Goal: Task Accomplishment & Management: Manage account settings

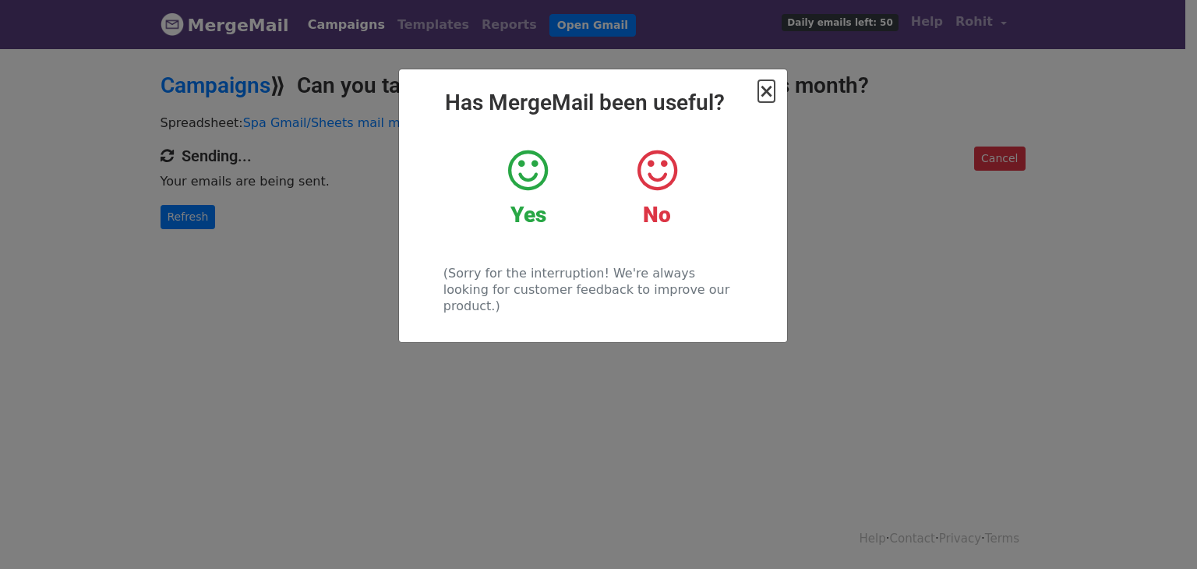
click at [771, 97] on span "×" at bounding box center [766, 91] width 16 height 22
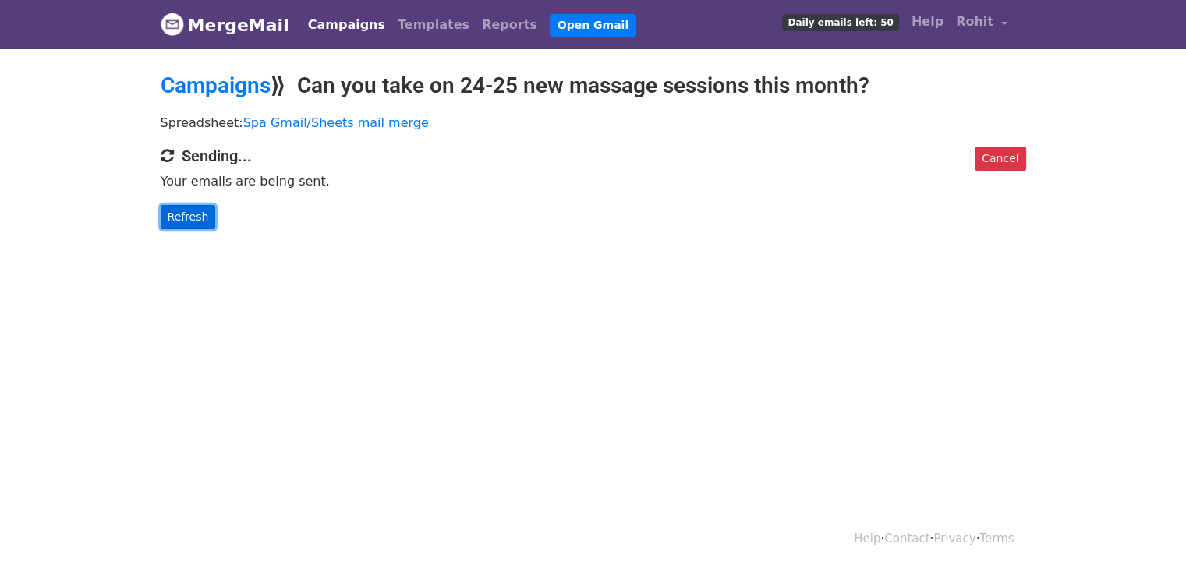
click at [173, 221] on link "Refresh" at bounding box center [188, 217] width 55 height 24
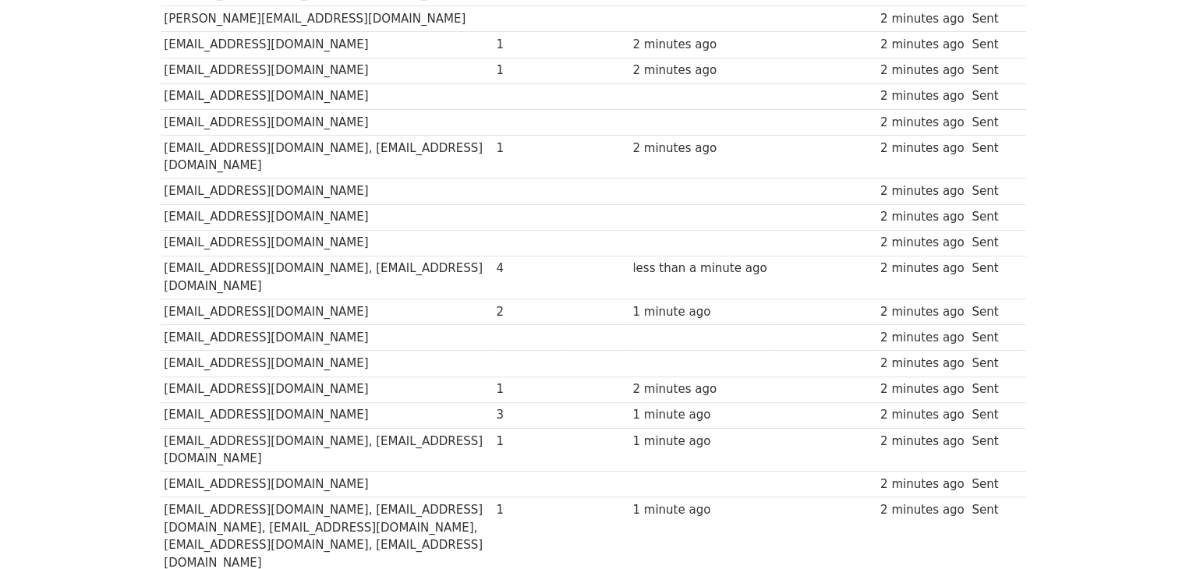
scroll to position [461, 0]
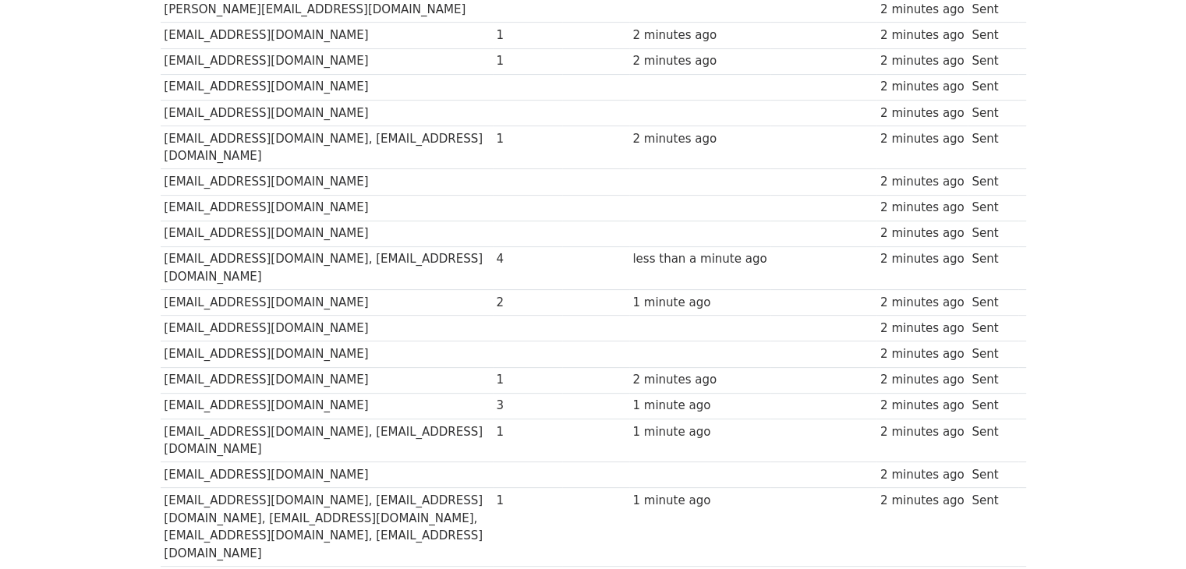
click at [427, 393] on td "[EMAIL_ADDRESS][DOMAIN_NAME]" at bounding box center [327, 406] width 332 height 26
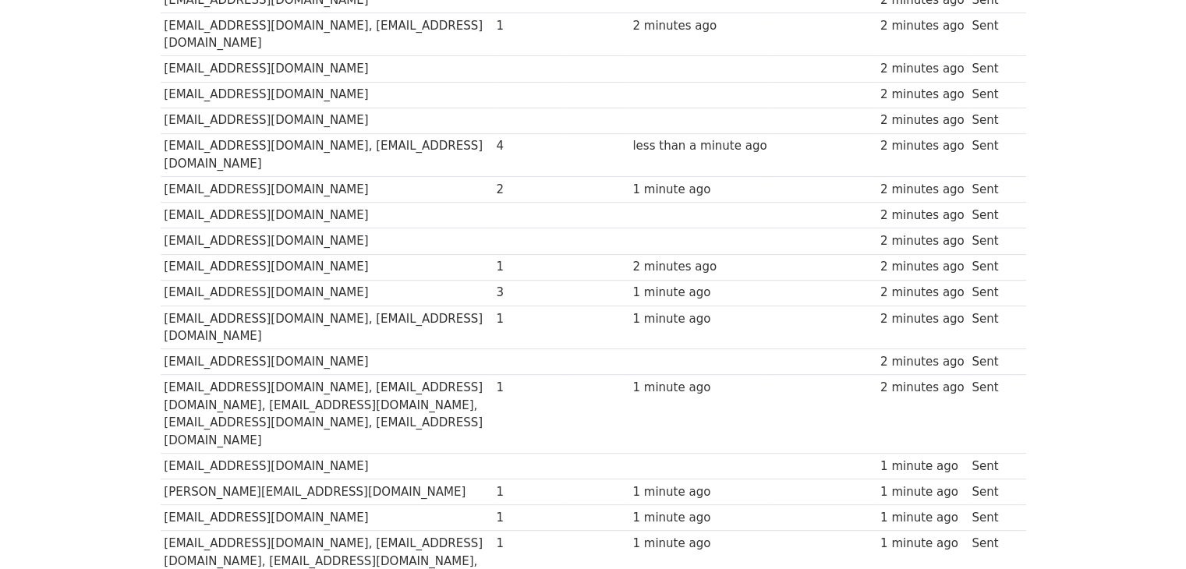
scroll to position [521, 0]
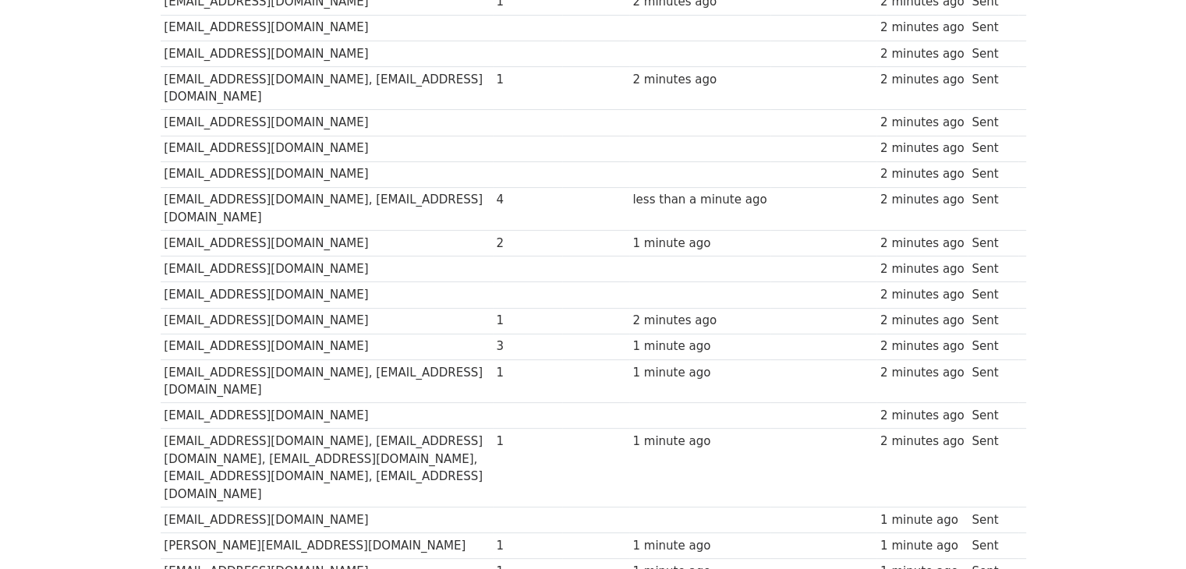
click at [493, 187] on td "info@movewitheze.com, user@domain.com" at bounding box center [327, 209] width 332 height 44
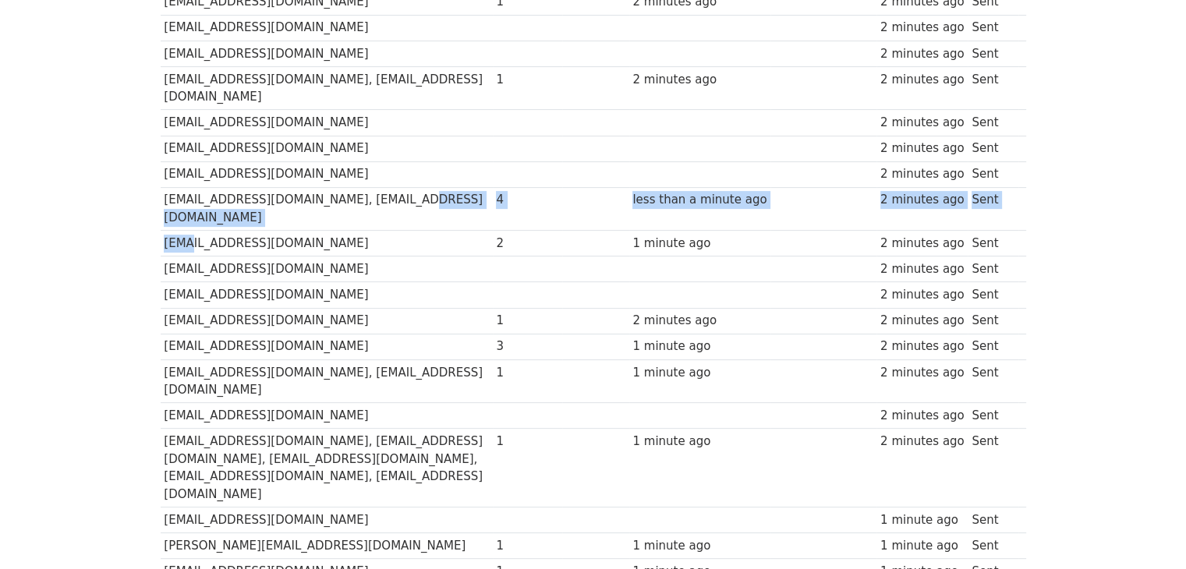
drag, startPoint x: 560, startPoint y: 166, endPoint x: 178, endPoint y: 187, distance: 383.3
click at [178, 187] on tbody "Recipient ↑ ↓ Opens ↑ ↓ Clicks ↑ ↓ Last opened ↑ ↓ Last clicked ↑ ↓ Sent ↑ ↓ St…" at bounding box center [593, 284] width 865 height 1140
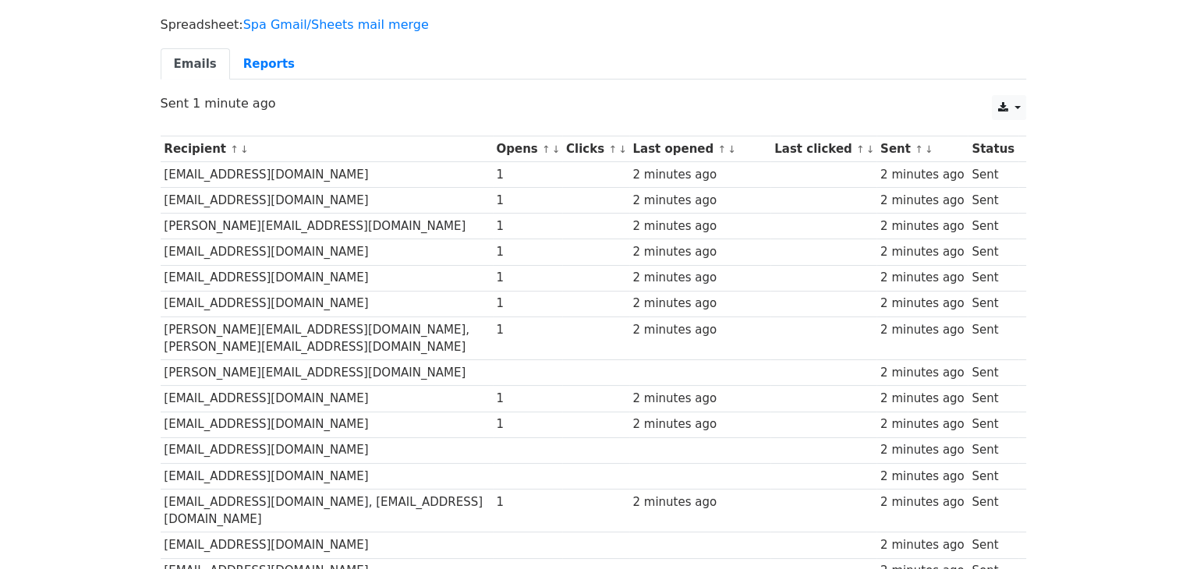
scroll to position [0, 0]
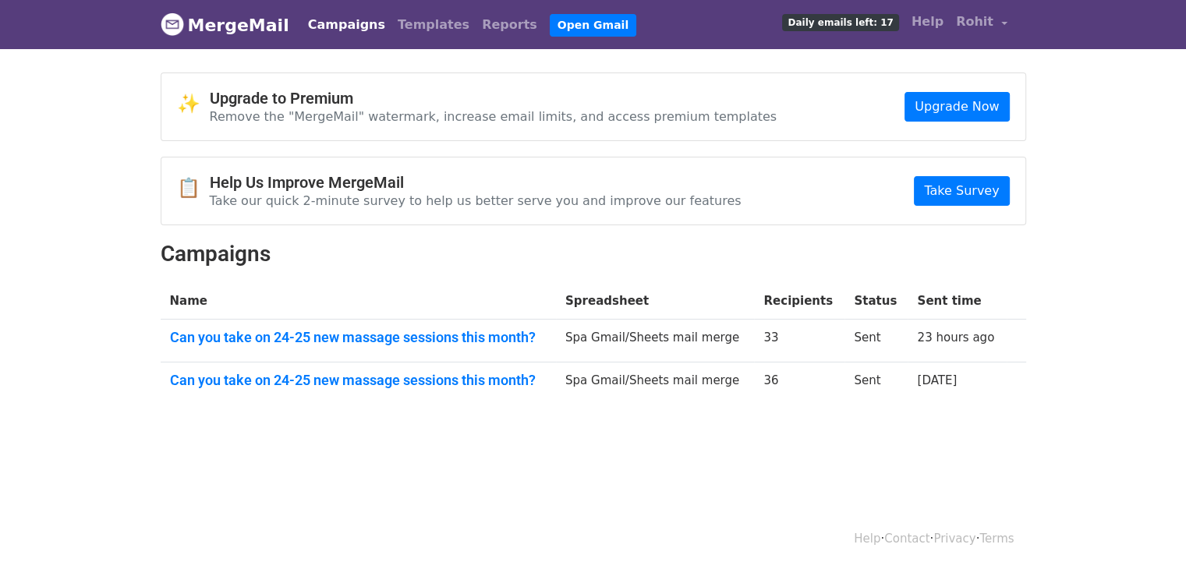
scroll to position [2, 0]
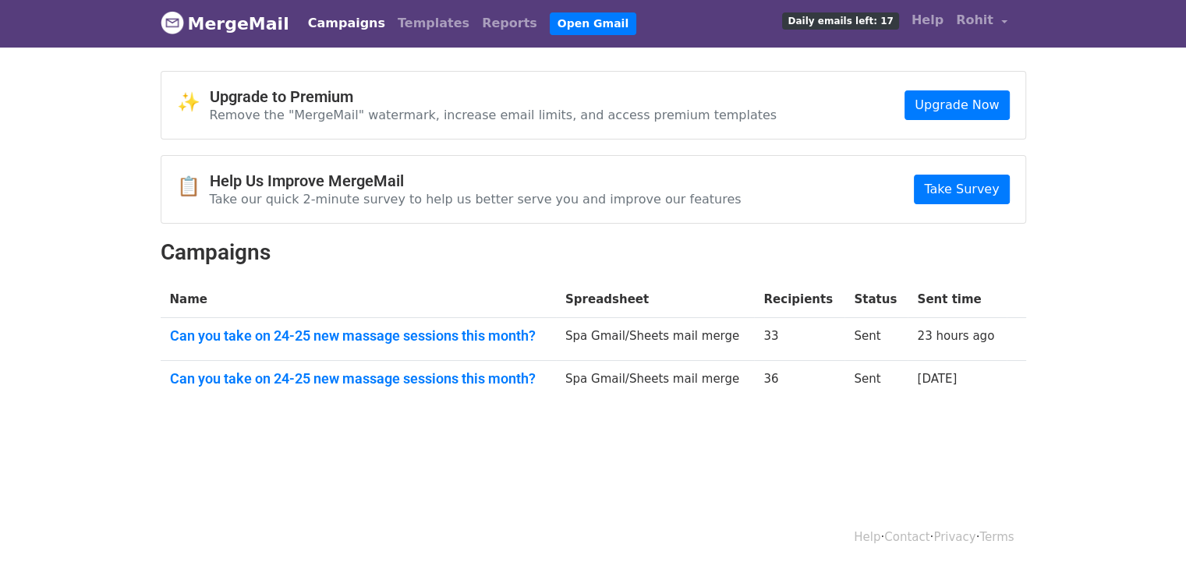
click at [636, 337] on td "Spa Gmail/Sheets mail merge" at bounding box center [655, 339] width 198 height 43
click at [426, 327] on link "Can you take on 24-25 new massage sessions this month?" at bounding box center [358, 335] width 377 height 17
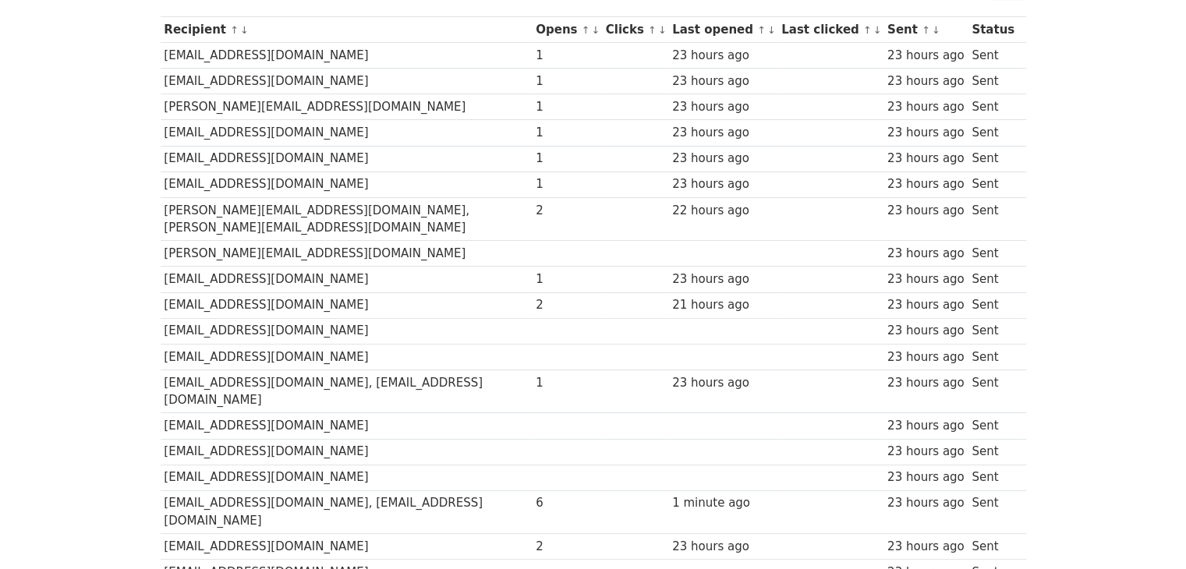
scroll to position [221, 0]
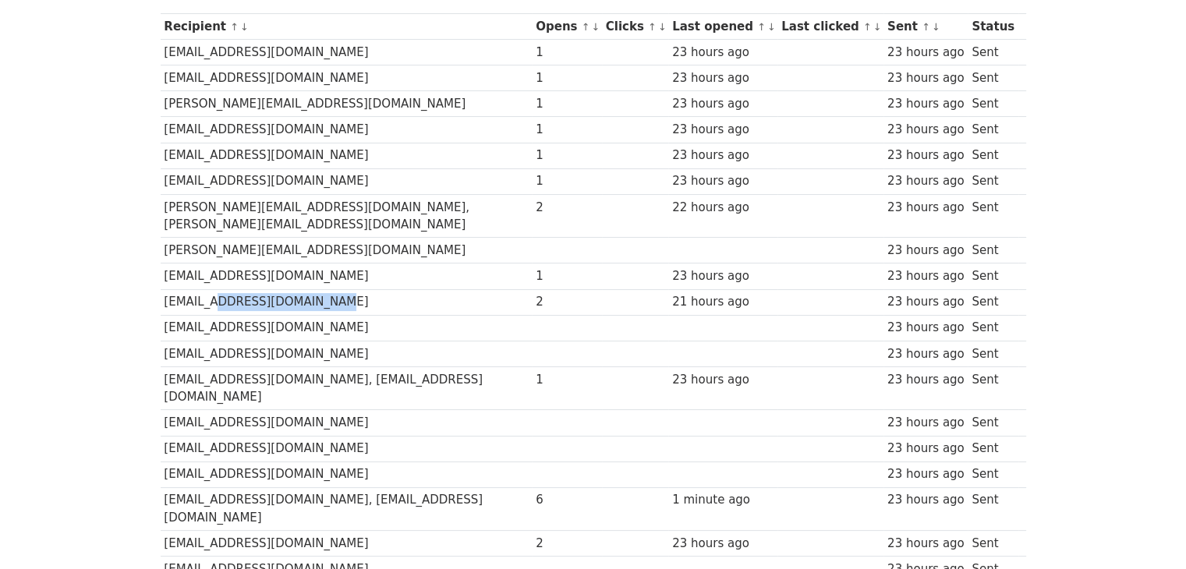
drag, startPoint x: 348, startPoint y: 285, endPoint x: 201, endPoint y: 290, distance: 146.6
click at [201, 290] on td "eastlondonchiro@gmail.com" at bounding box center [347, 302] width 372 height 26
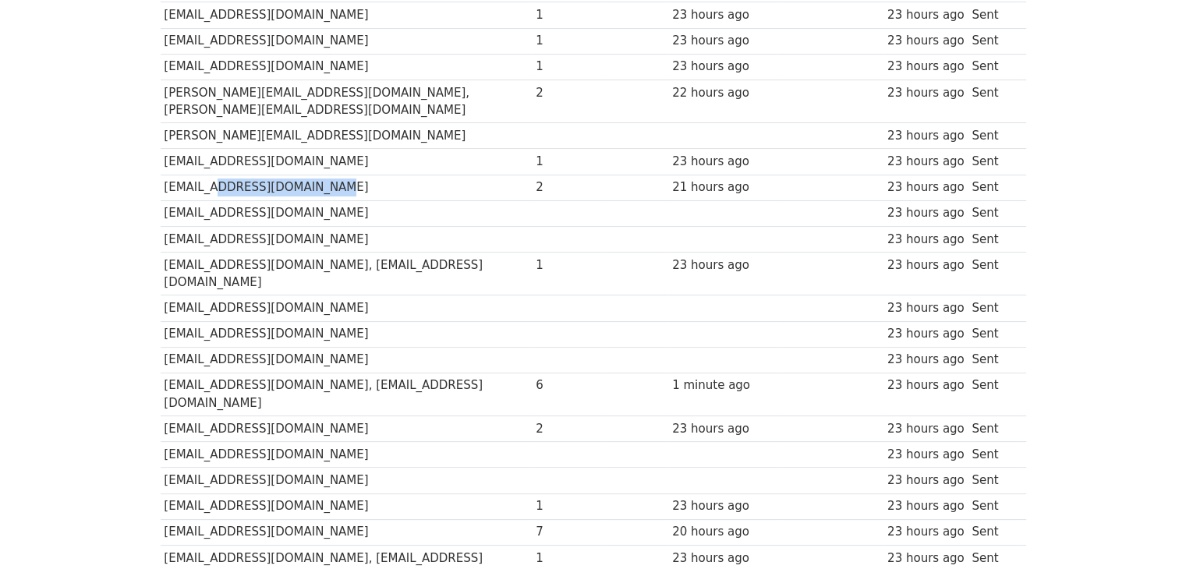
scroll to position [336, 0]
drag, startPoint x: 407, startPoint y: 350, endPoint x: 250, endPoint y: 345, distance: 156.8
click at [250, 372] on td "info@movewitheze.com, user@domain.com" at bounding box center [347, 394] width 372 height 44
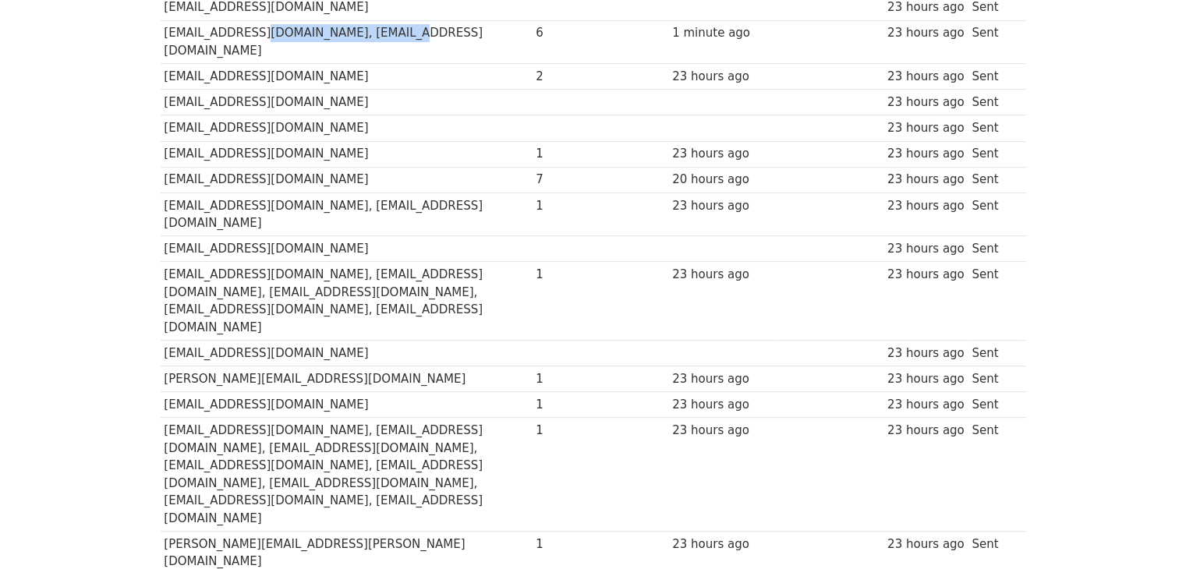
scroll to position [688, 0]
drag, startPoint x: 309, startPoint y: 129, endPoint x: 213, endPoint y: 129, distance: 96.7
click at [213, 166] on td "info@wimbledonclinic.co.uk" at bounding box center [347, 179] width 372 height 26
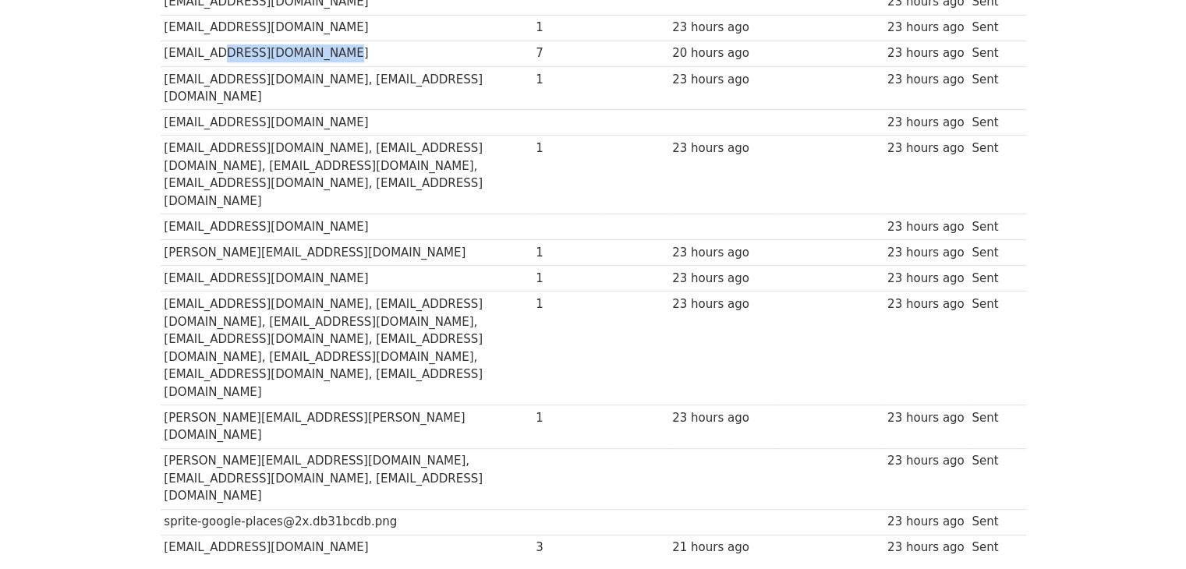
scroll to position [833, 0]
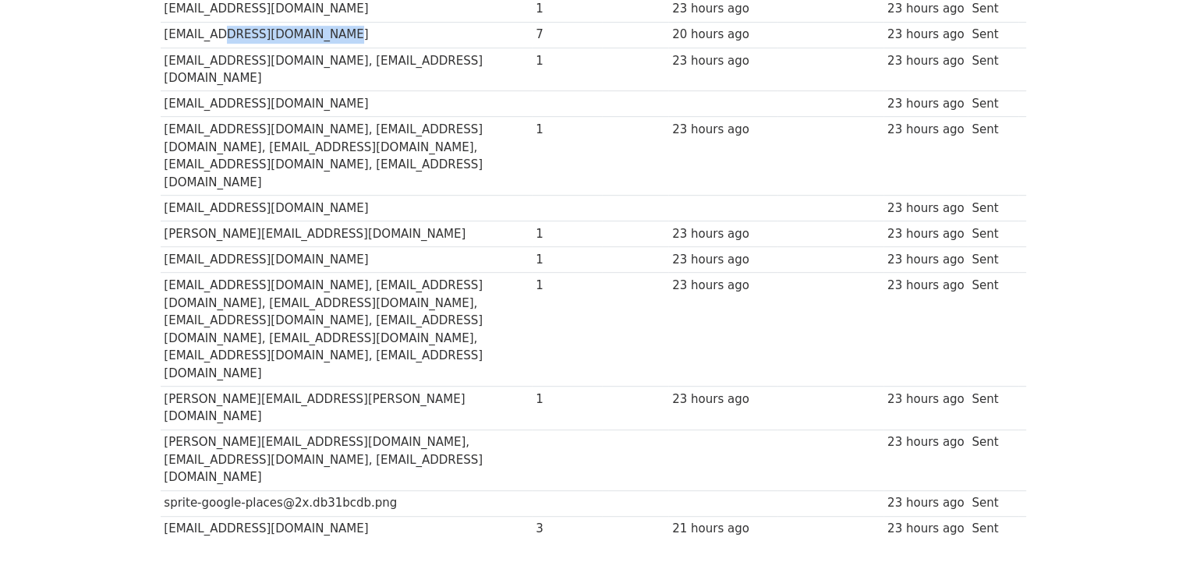
drag, startPoint x: 375, startPoint y: 426, endPoint x: 245, endPoint y: 421, distance: 130.3
click at [245, 516] on td "timo@timomassagetherapy.co.uk" at bounding box center [347, 529] width 372 height 26
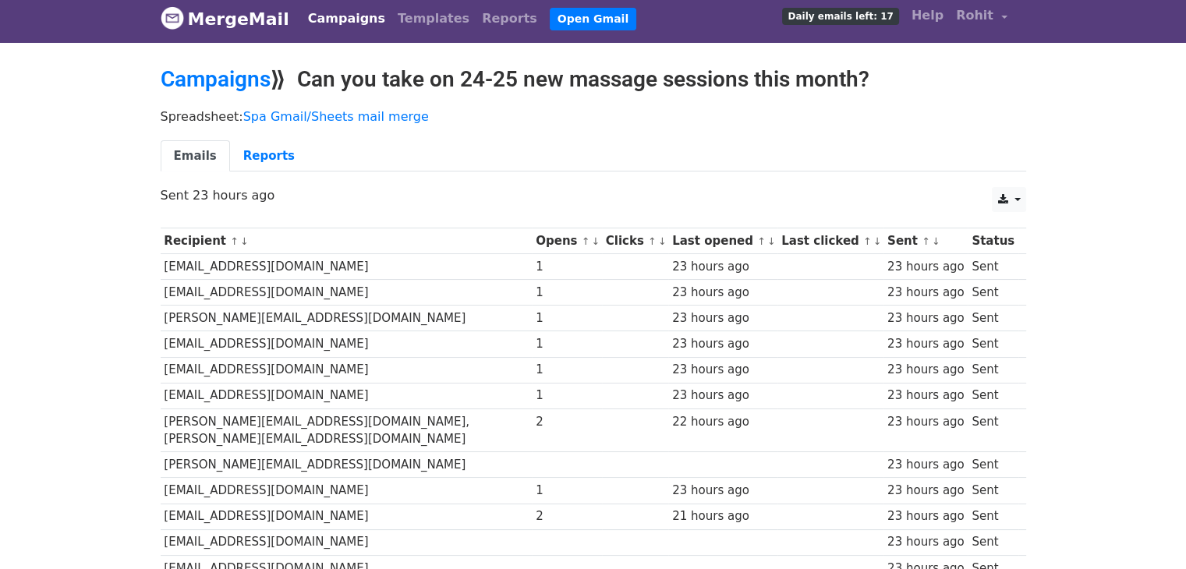
scroll to position [0, 0]
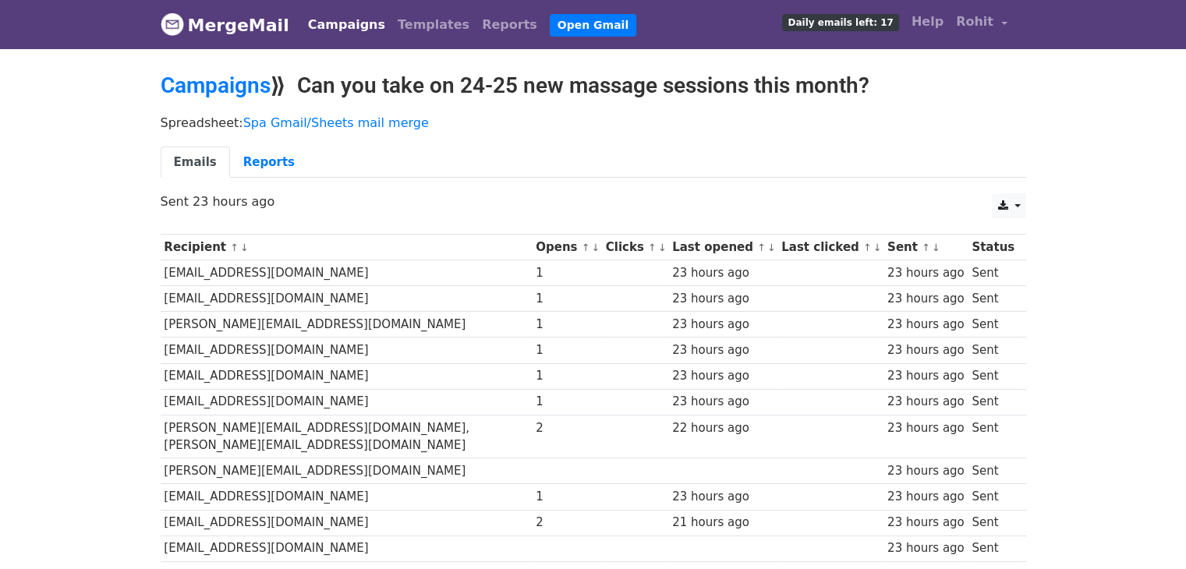
click at [861, 30] on span "Daily emails left: 17" at bounding box center [840, 22] width 116 height 17
